Goal: Task Accomplishment & Management: Manage account settings

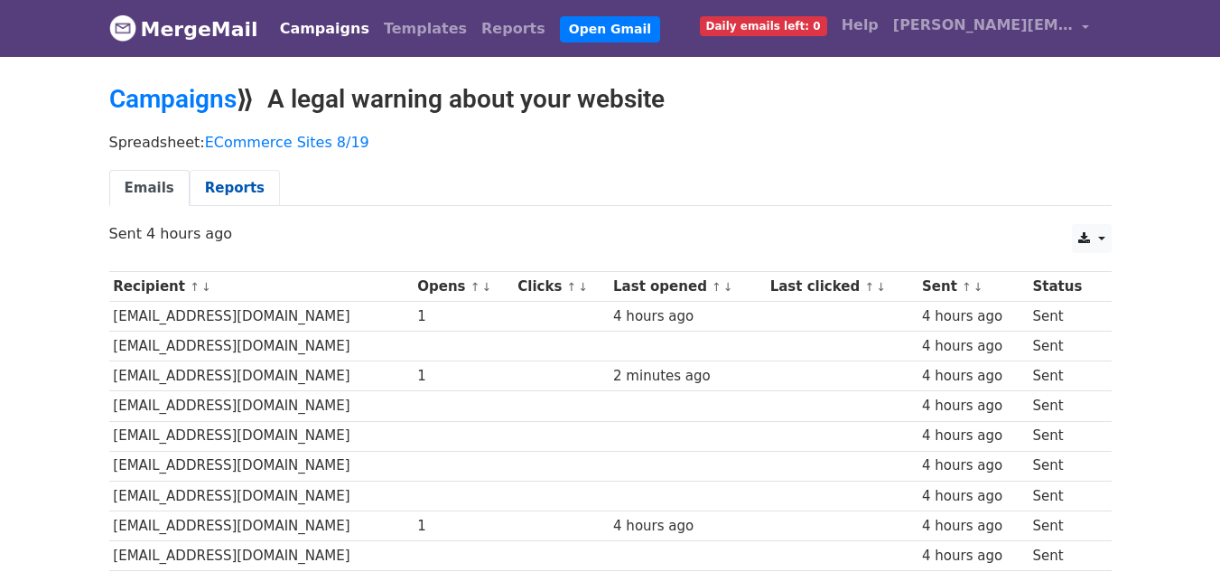
click at [200, 193] on link "Reports" at bounding box center [235, 188] width 90 height 37
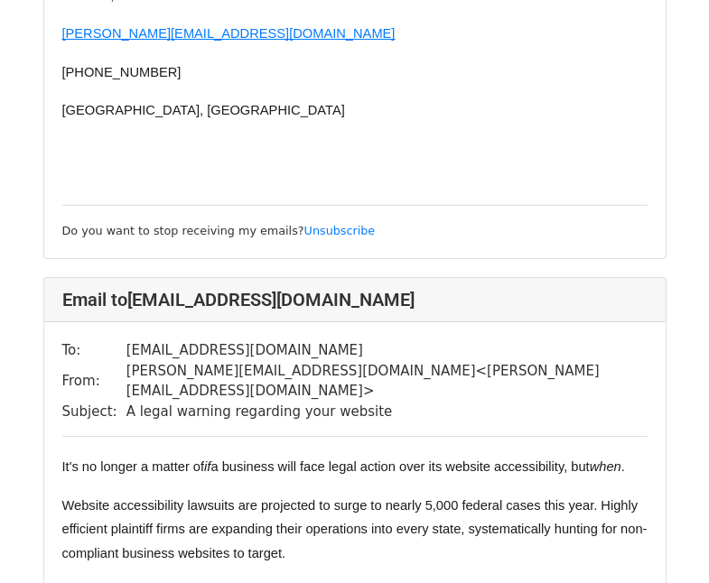
scroll to position [5238, 0]
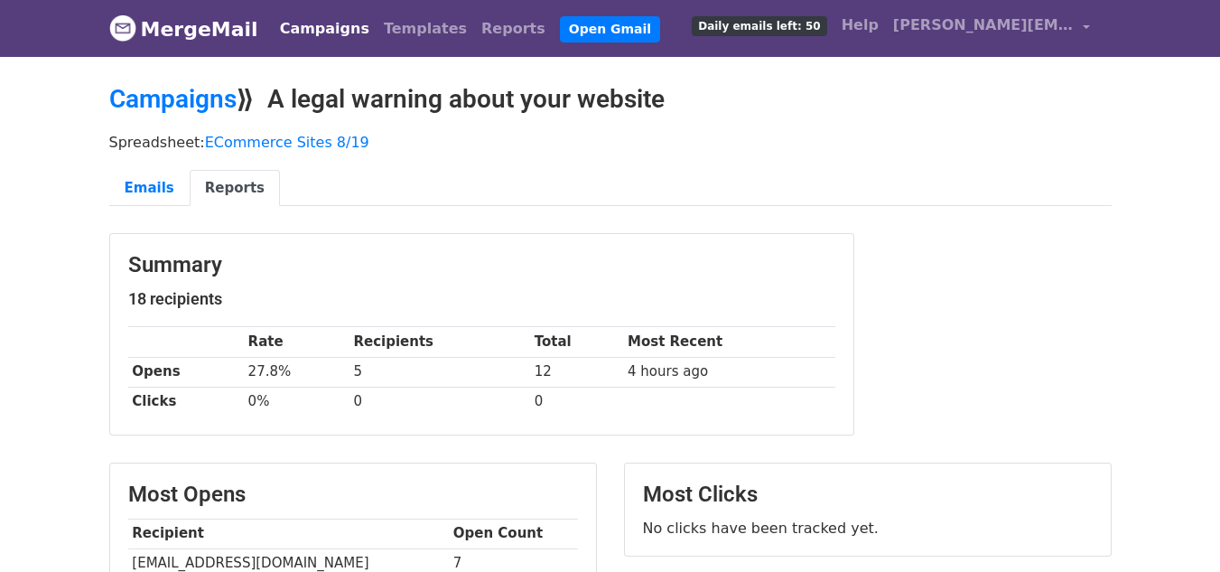
click at [310, 33] on link "Campaigns" at bounding box center [325, 29] width 104 height 36
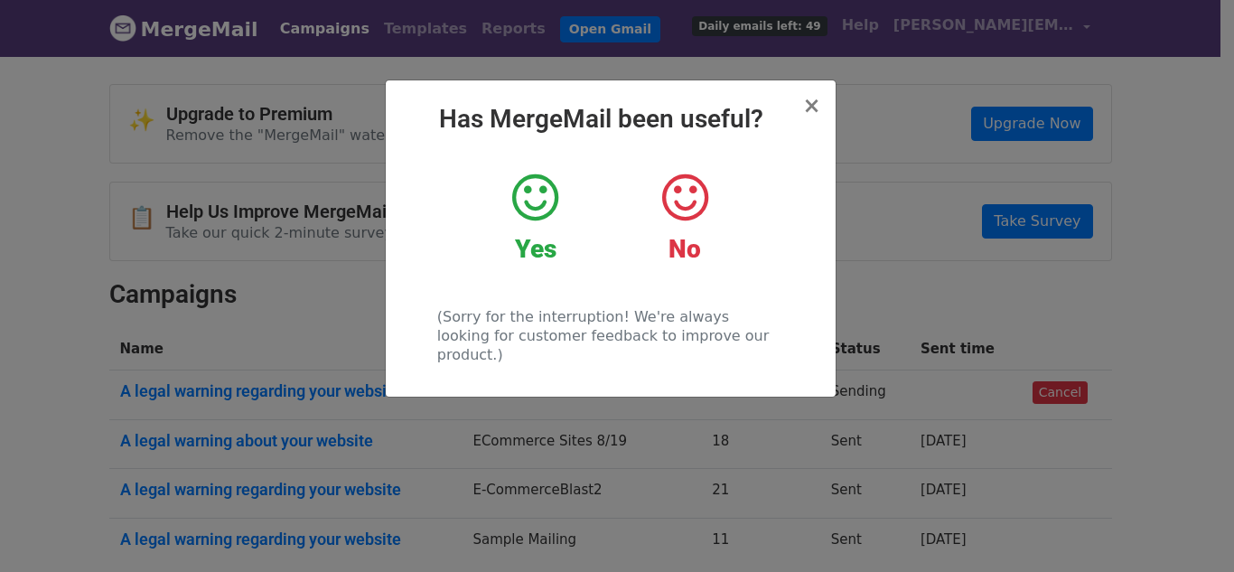
click at [517, 196] on icon at bounding box center [535, 198] width 46 height 54
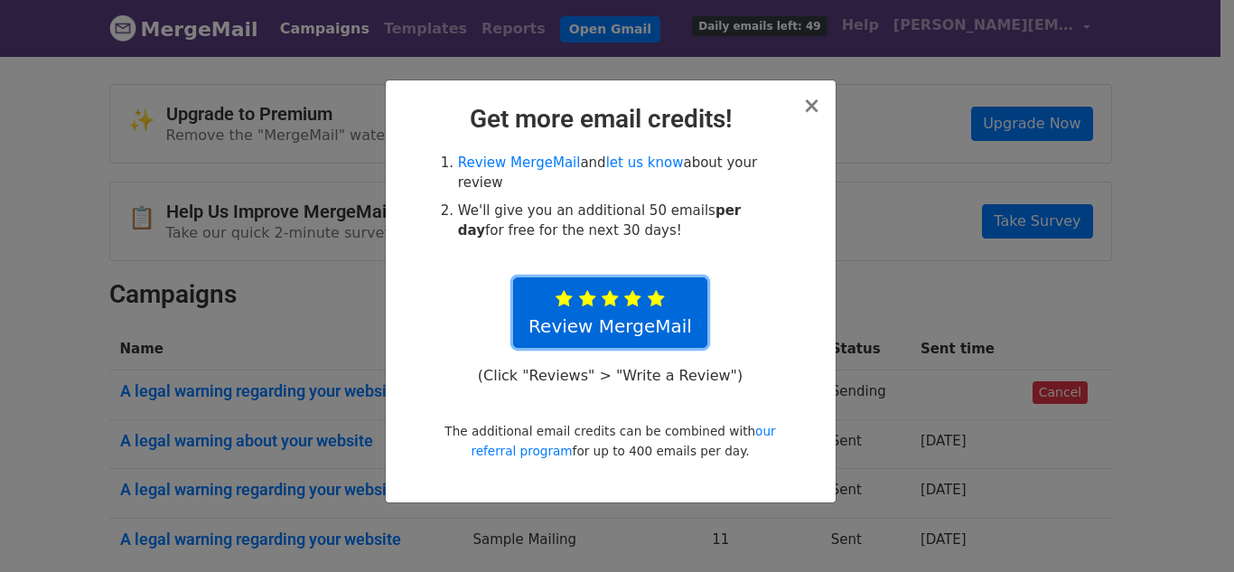
click at [611, 292] on link "Review MergeMail" at bounding box center [610, 312] width 194 height 70
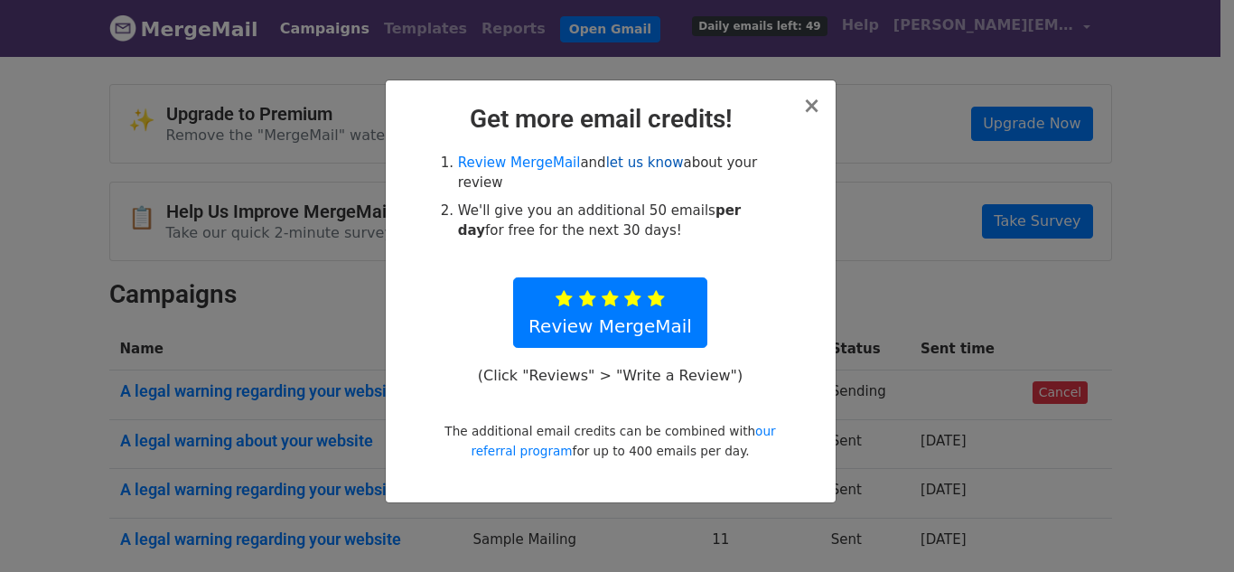
click at [620, 165] on link "let us know" at bounding box center [645, 162] width 78 height 16
click at [809, 116] on span "×" at bounding box center [811, 105] width 18 height 25
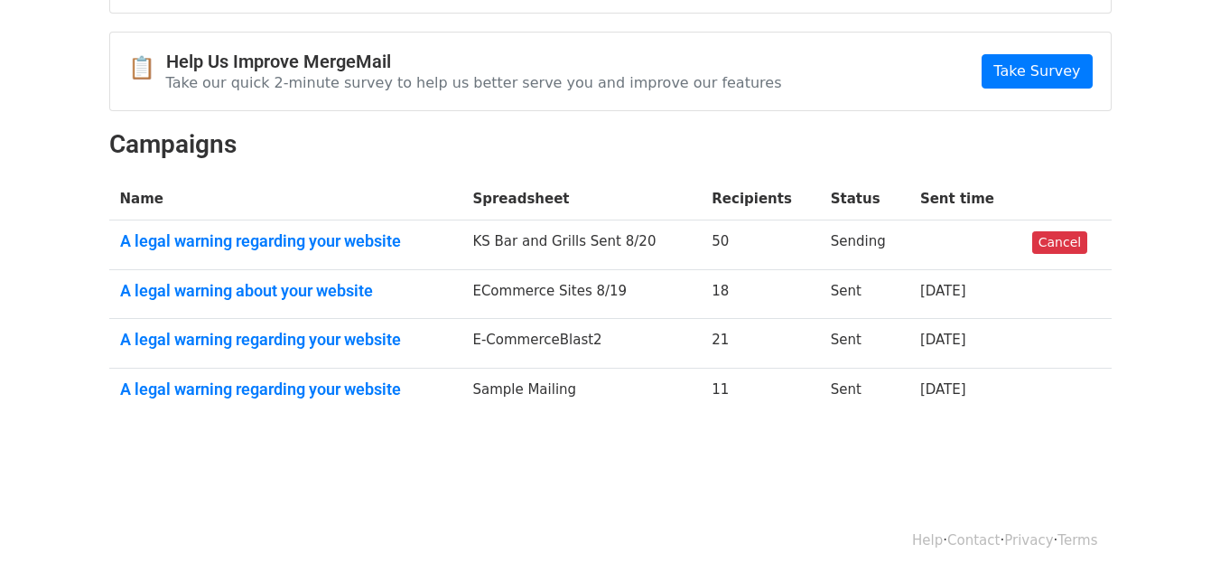
scroll to position [155, 0]
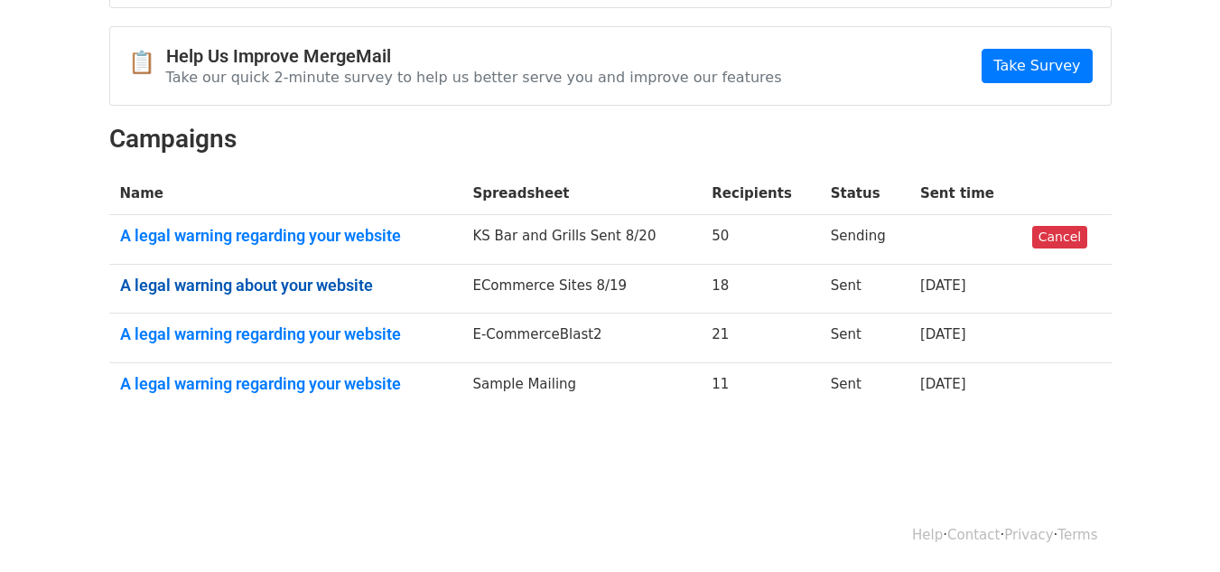
click at [269, 283] on link "A legal warning about your website" at bounding box center [285, 285] width 331 height 20
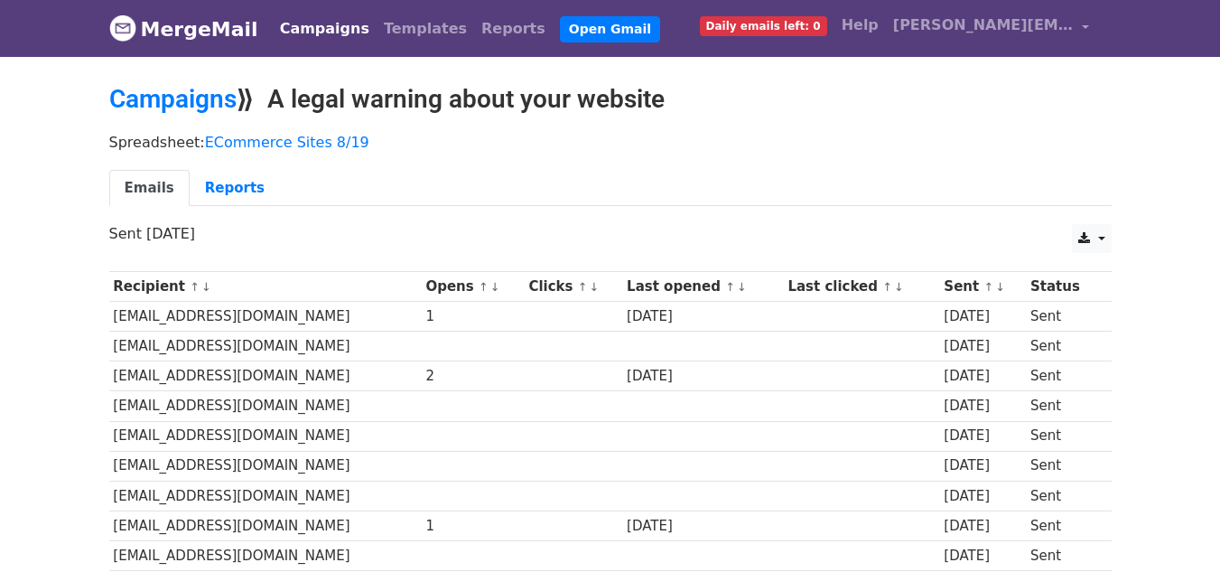
click at [296, 21] on link "Campaigns" at bounding box center [325, 29] width 104 height 36
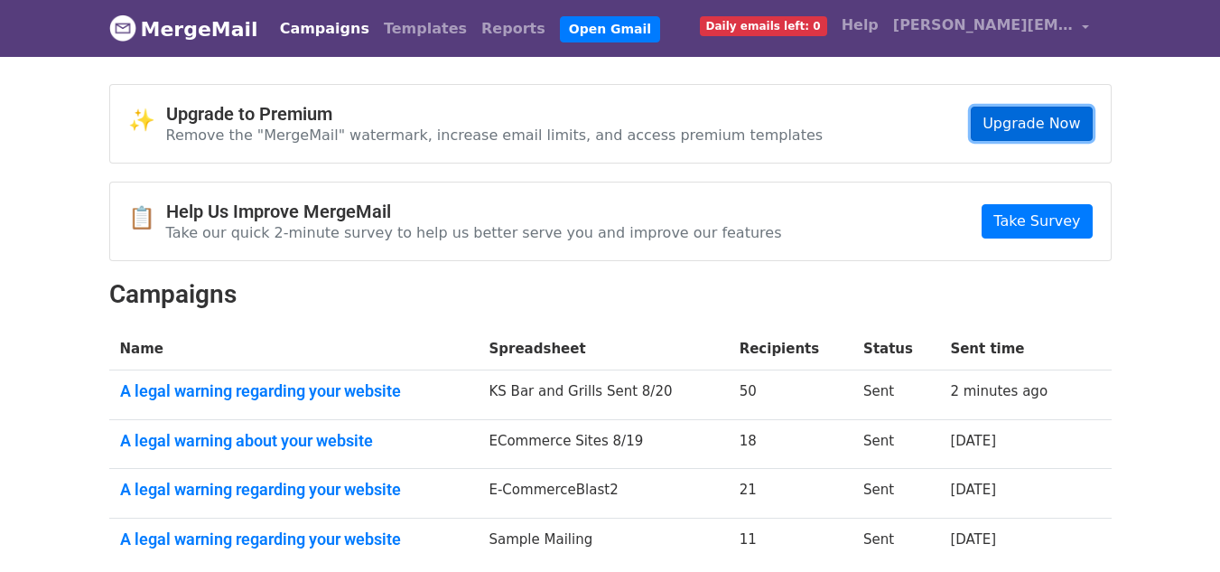
click at [1015, 129] on link "Upgrade Now" at bounding box center [1031, 124] width 121 height 34
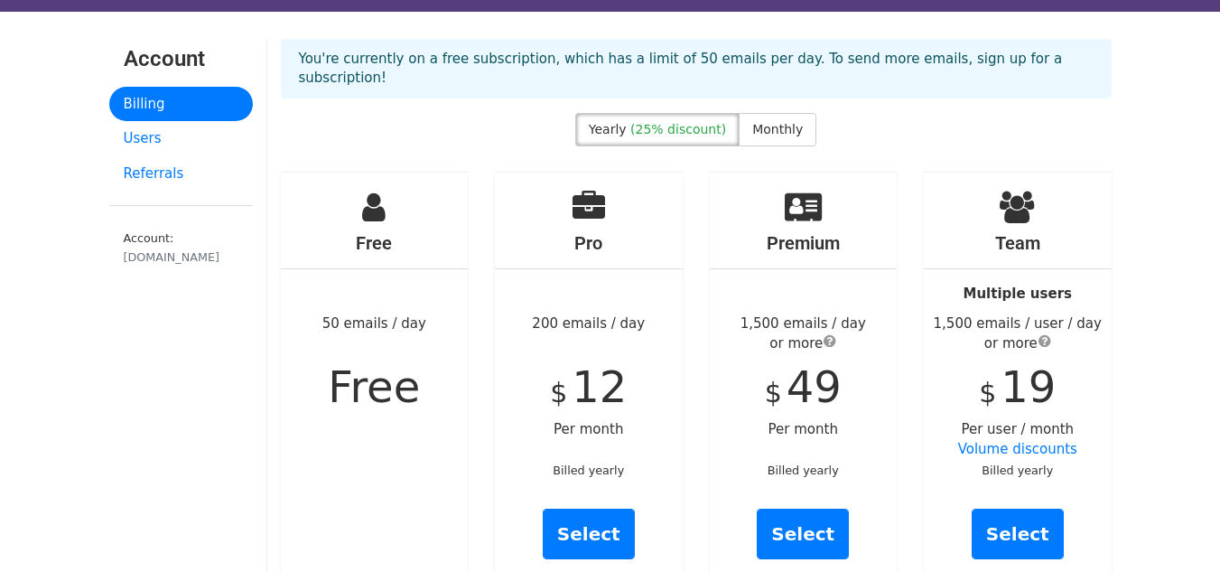
scroll to position [90, 0]
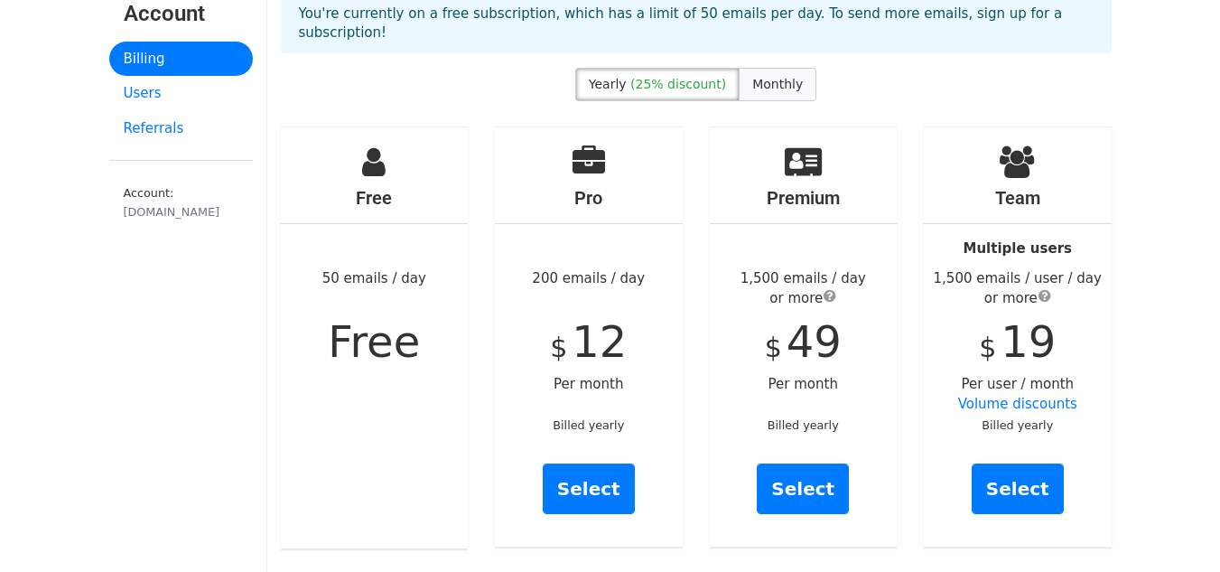
click at [765, 77] on span "Monthly" at bounding box center [777, 84] width 51 height 14
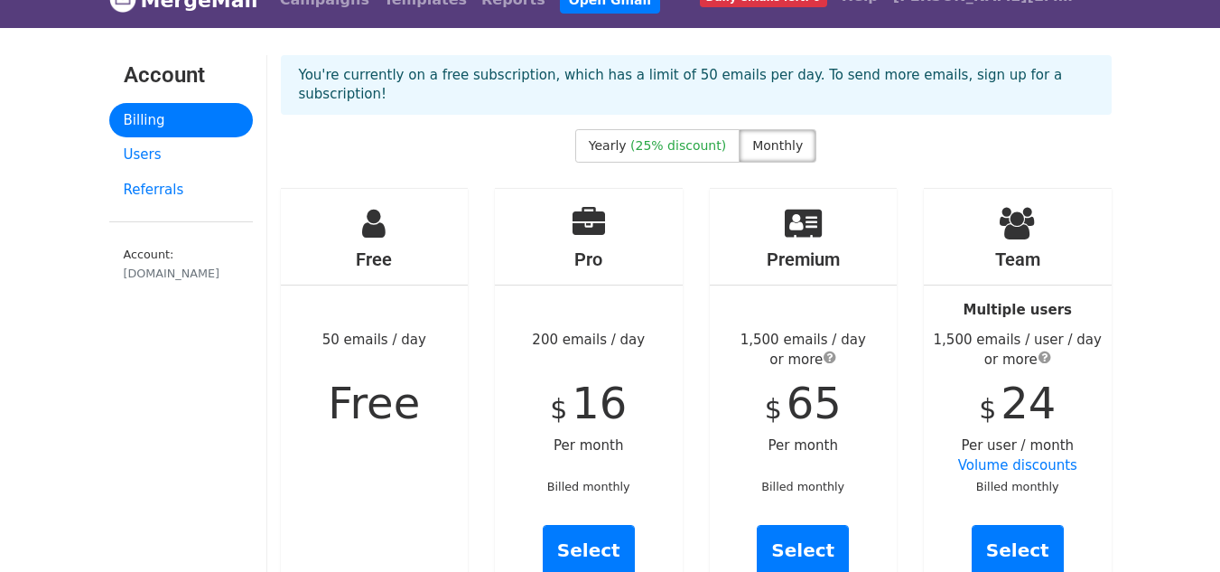
scroll to position [0, 0]
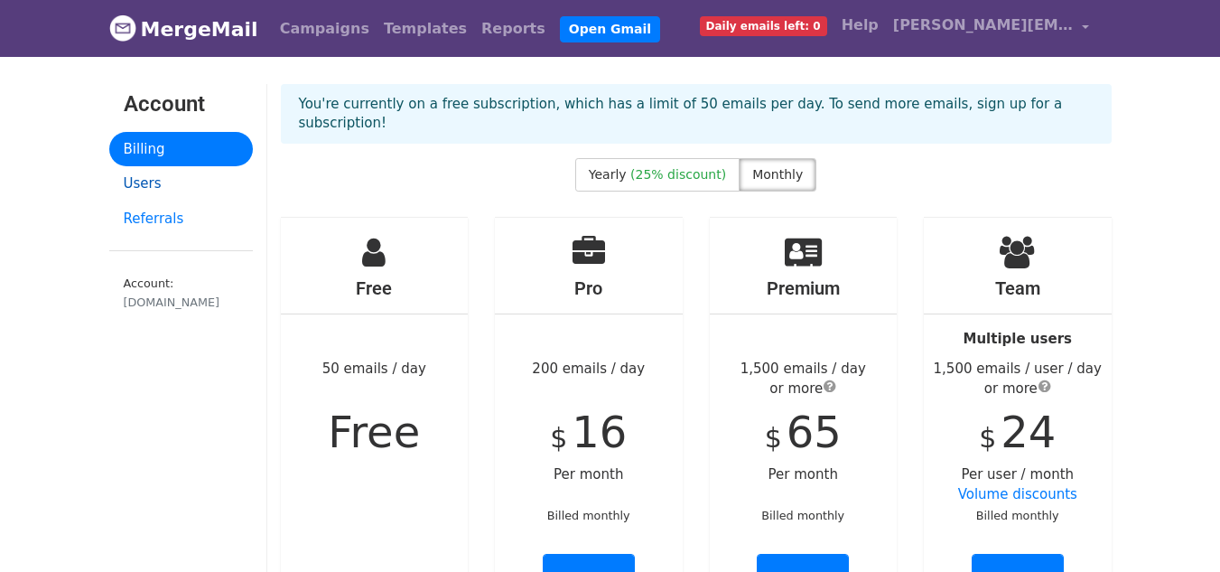
click at [150, 179] on link "Users" at bounding box center [181, 183] width 144 height 35
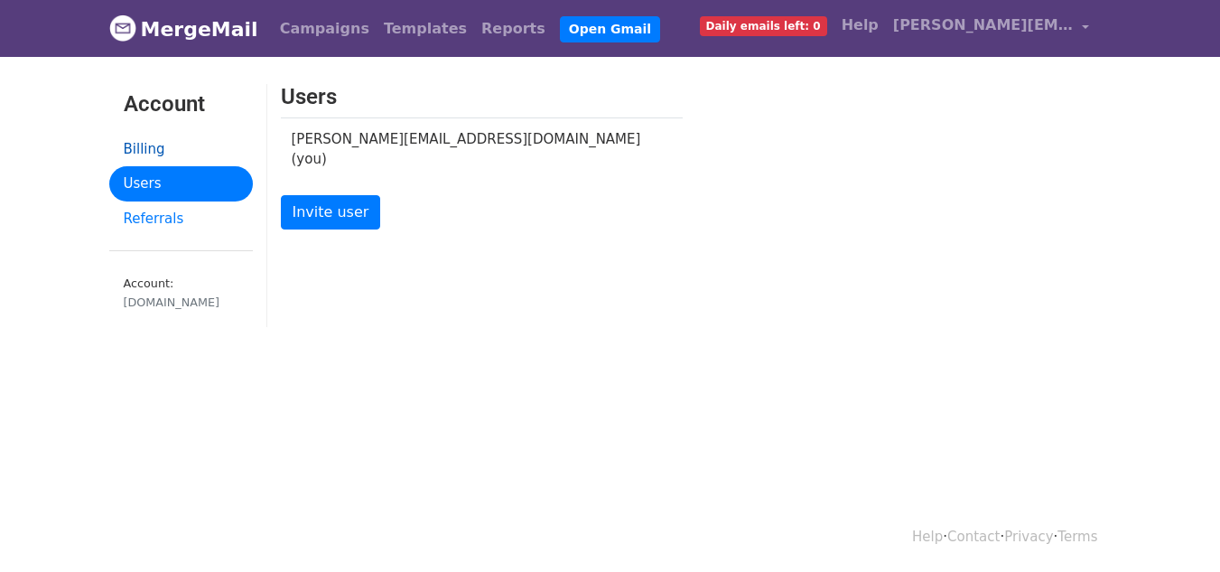
click at [140, 142] on link "Billing" at bounding box center [181, 149] width 144 height 35
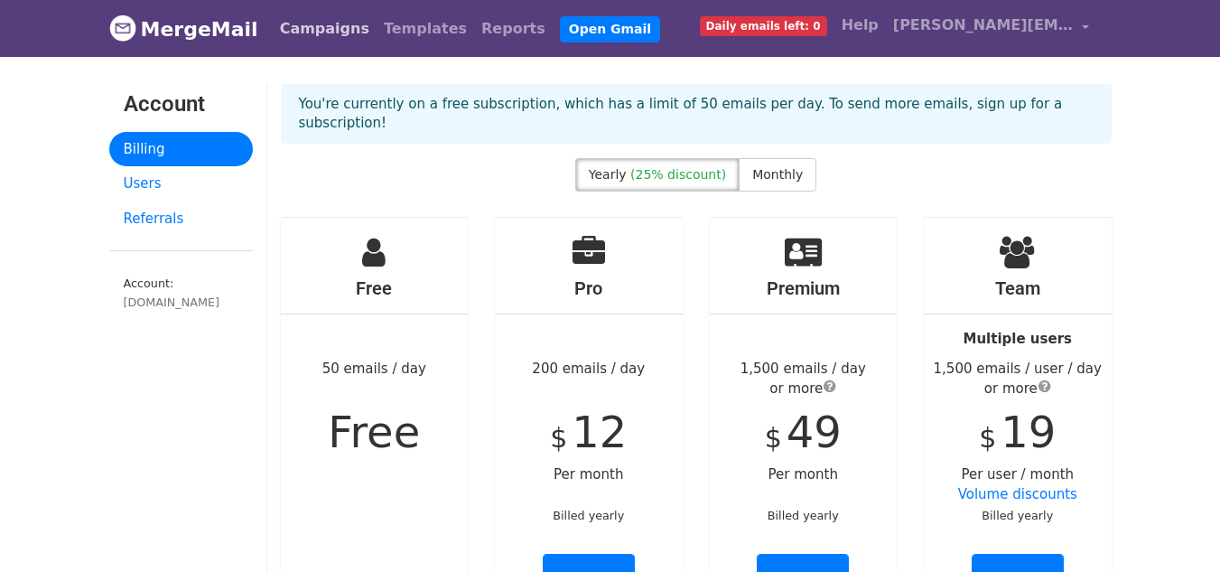
click at [300, 25] on link "Campaigns" at bounding box center [325, 29] width 104 height 36
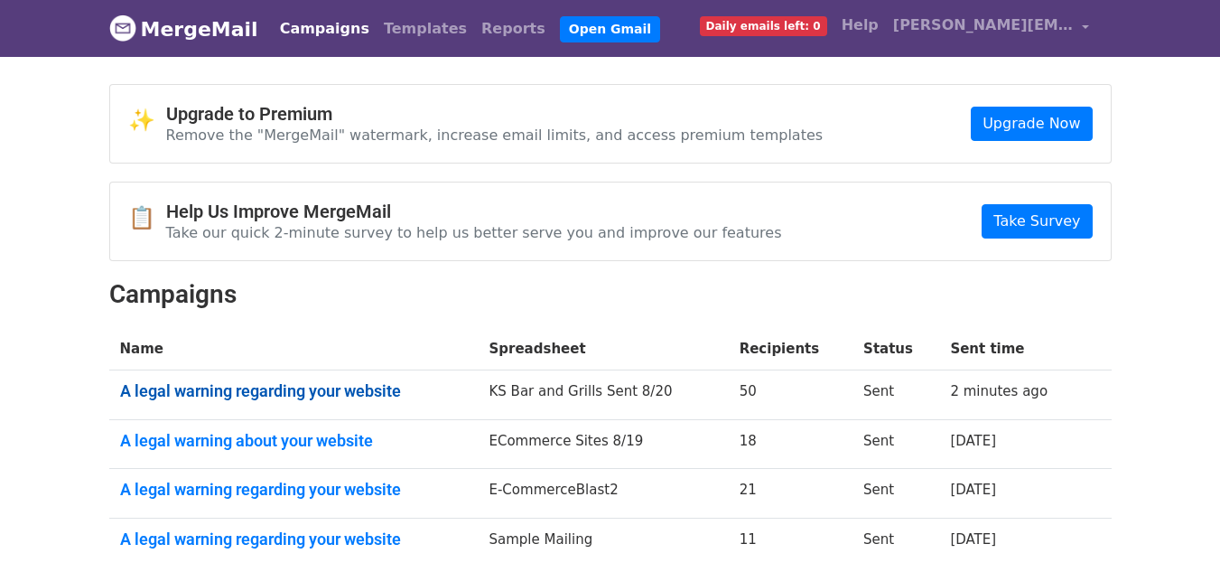
click at [304, 390] on link "A legal warning regarding your website" at bounding box center [294, 391] width 348 height 20
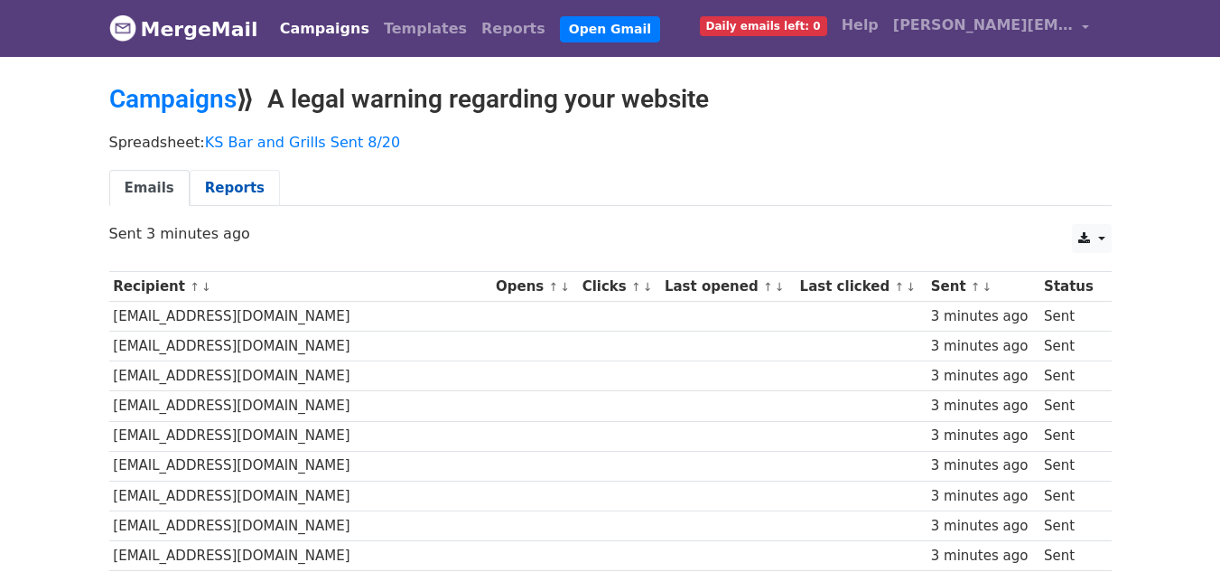
click at [222, 189] on link "Reports" at bounding box center [235, 188] width 90 height 37
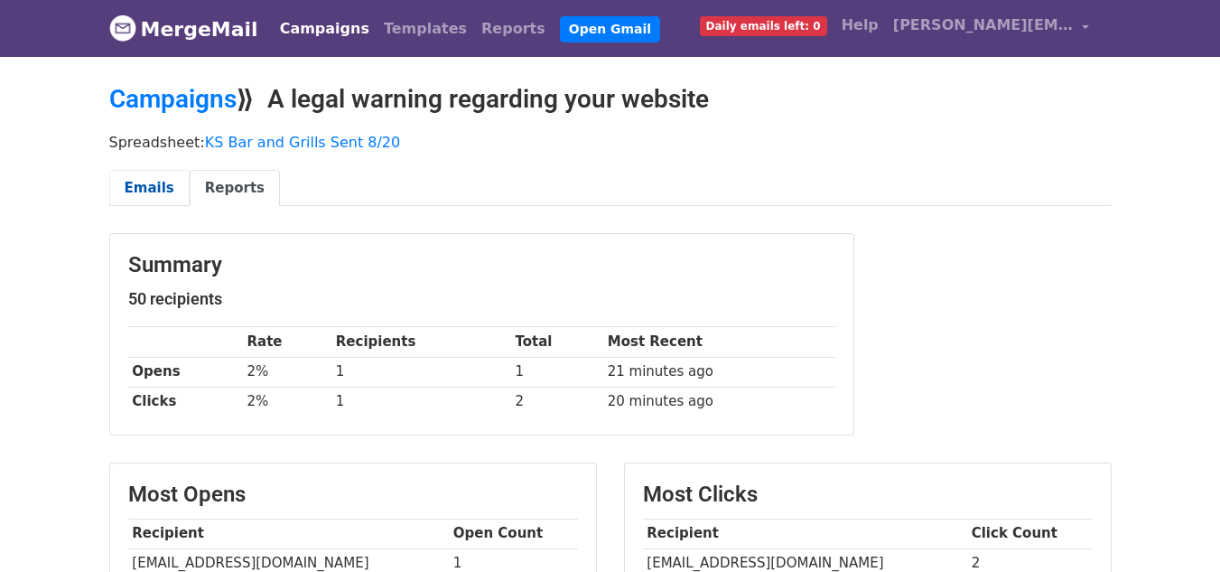
click at [150, 182] on link "Emails" at bounding box center [149, 188] width 80 height 37
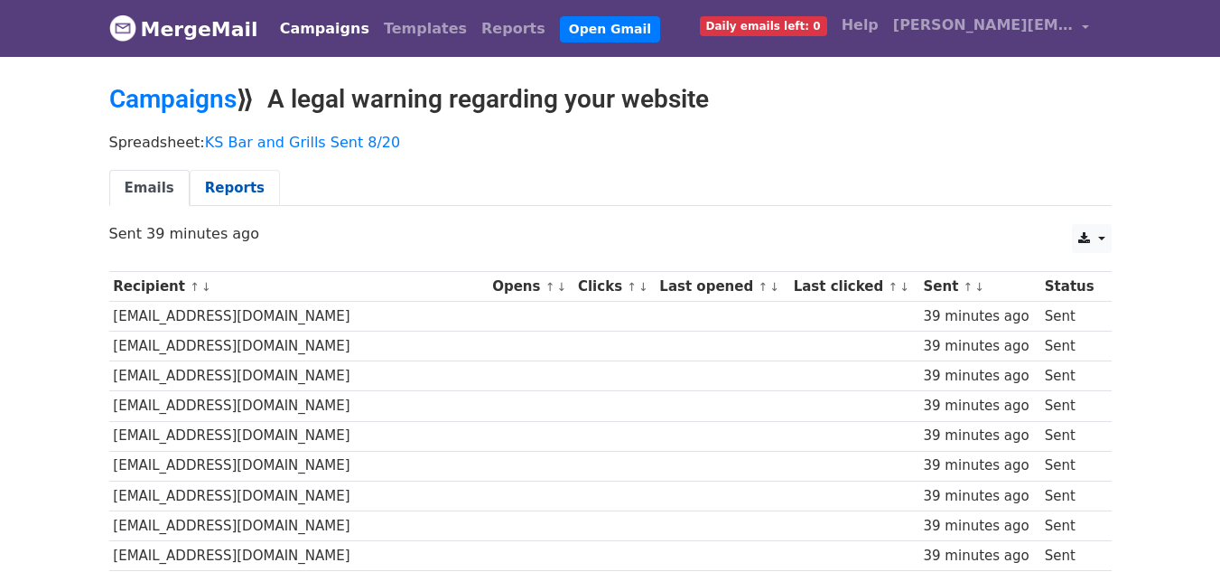
click at [209, 182] on link "Reports" at bounding box center [235, 188] width 90 height 37
